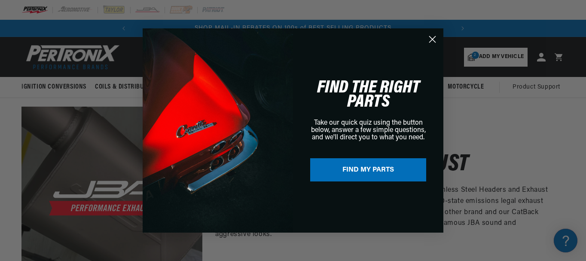
click at [432, 36] on circle "Close dialog" at bounding box center [432, 39] width 14 height 14
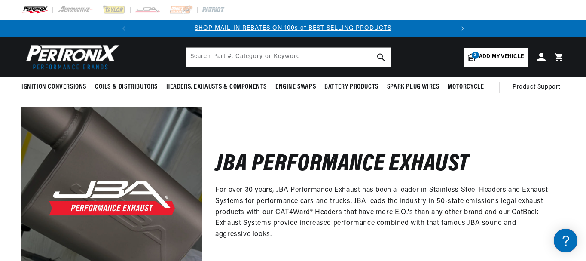
click at [492, 56] on span "Add my vehicle" at bounding box center [501, 57] width 45 height 8
